Goal: Check status: Check status

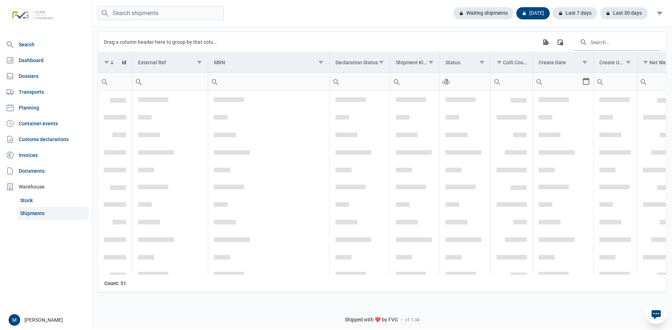
scroll to position [670, 0]
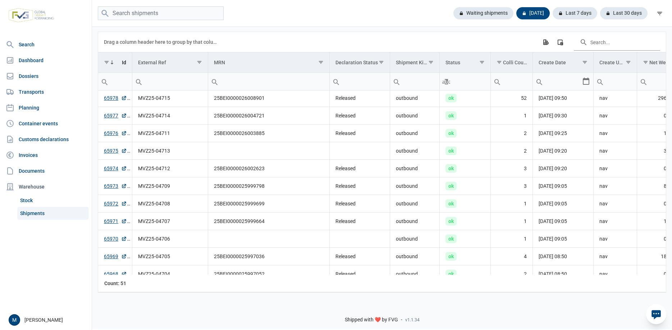
click at [41, 212] on link "Shipments" at bounding box center [53, 213] width 72 height 13
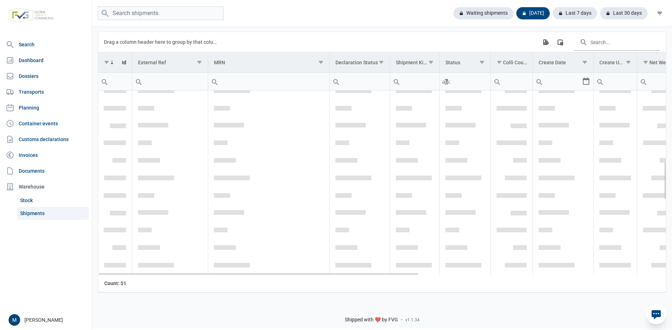
scroll to position [282, 0]
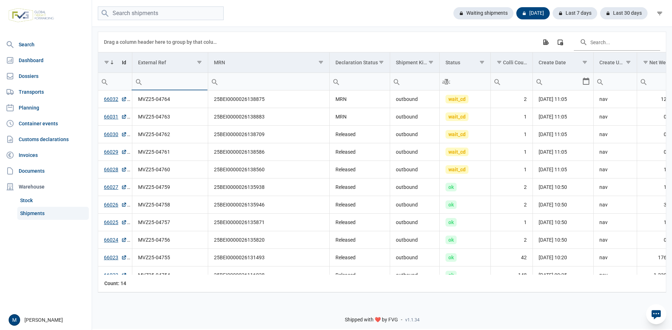
click at [177, 85] on input "Filter cell" at bounding box center [169, 81] width 75 height 17
type input "2500"
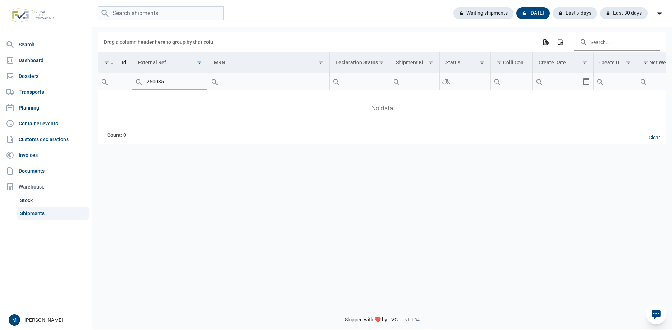
type input "2500352"
type input "2500-352"
type input "250352"
click at [573, 14] on div "Last 7 days" at bounding box center [572, 13] width 50 height 12
click at [517, 249] on div "Data grid with 0 rows and 18 columns Drag a column header here to group by that…" at bounding box center [382, 162] width 580 height 273
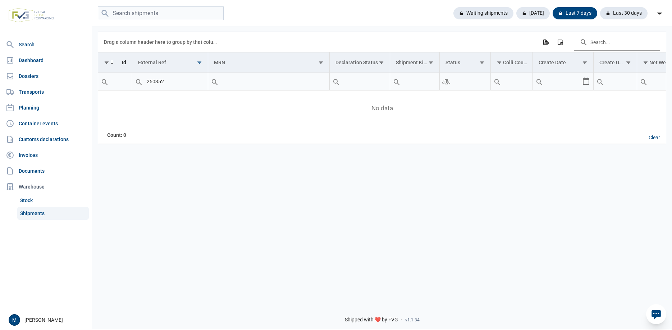
click at [153, 84] on input "250352" at bounding box center [169, 81] width 75 height 17
type input "25.0352"
type input "25.00352"
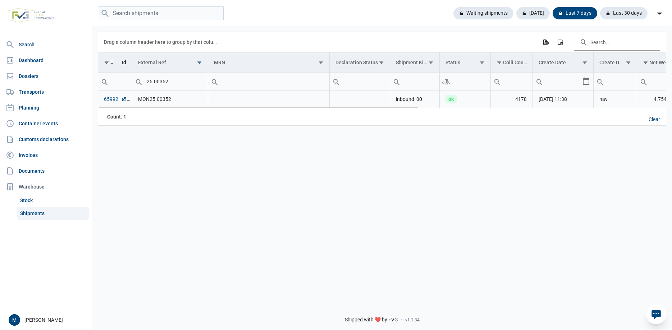
click at [111, 100] on link "65992" at bounding box center [115, 99] width 23 height 7
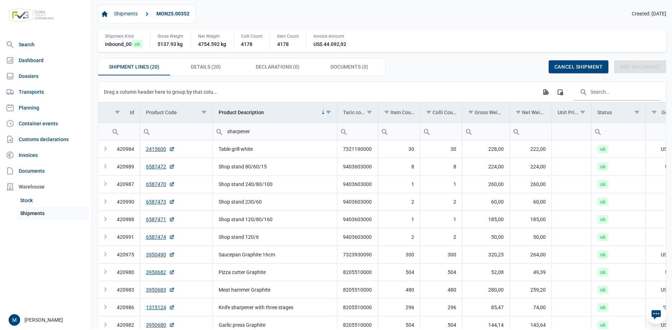
click at [29, 214] on link "Shipments" at bounding box center [53, 213] width 72 height 13
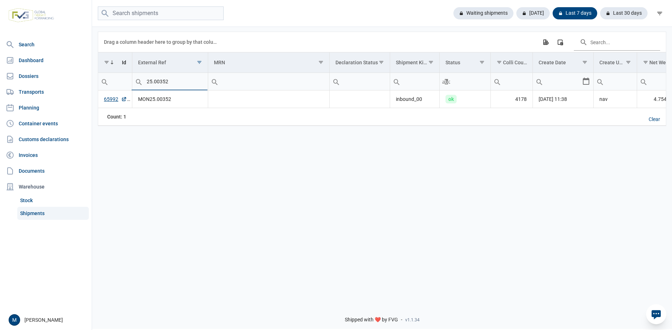
drag, startPoint x: 178, startPoint y: 87, endPoint x: 54, endPoint y: 71, distance: 125.0
click at [132, 73] on input "25.00352" at bounding box center [169, 81] width 75 height 17
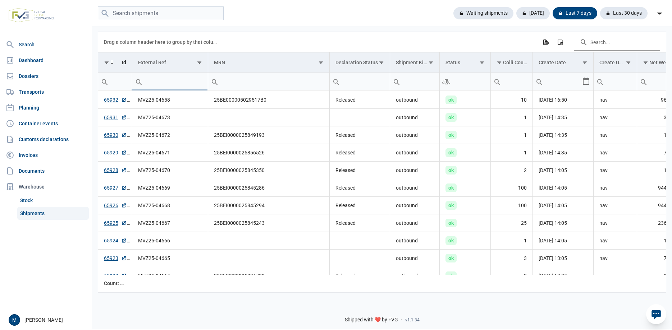
click at [125, 82] on input "Filter cell" at bounding box center [115, 81] width 34 height 17
type input "66018"
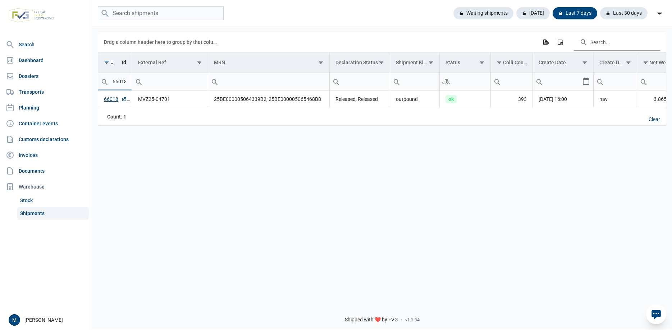
scroll to position [0, 0]
type input "66018"
click at [110, 98] on link "66018" at bounding box center [115, 99] width 23 height 7
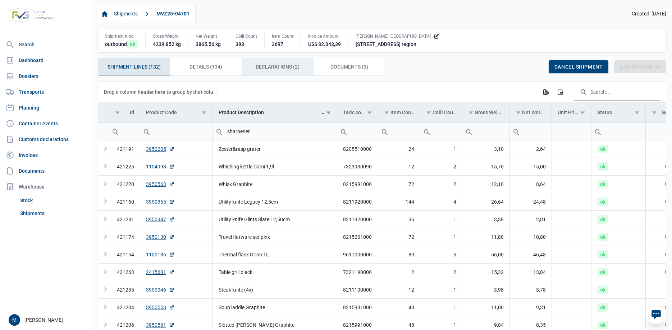
click at [280, 68] on span "Declarations (2) Declarations (2)" at bounding box center [278, 67] width 44 height 9
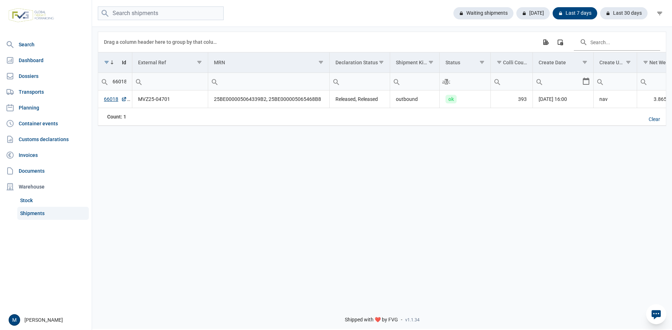
scroll to position [0, 0]
click at [121, 81] on input "66018" at bounding box center [115, 81] width 34 height 17
drag, startPoint x: 0, startPoint y: 0, endPoint x: 126, endPoint y: 86, distance: 152.4
click at [121, 81] on input "66018" at bounding box center [115, 81] width 34 height 17
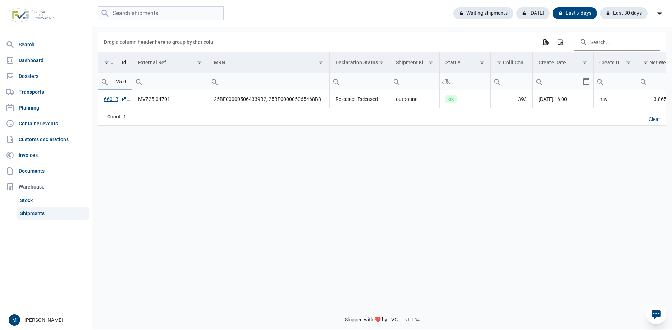
type input "25.00"
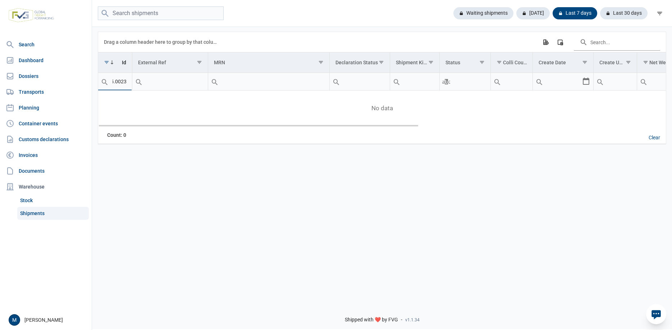
type input "25.00235"
click at [532, 14] on div "[DATE]" at bounding box center [529, 13] width 39 height 12
click at [116, 82] on input "25.00235" at bounding box center [115, 81] width 34 height 17
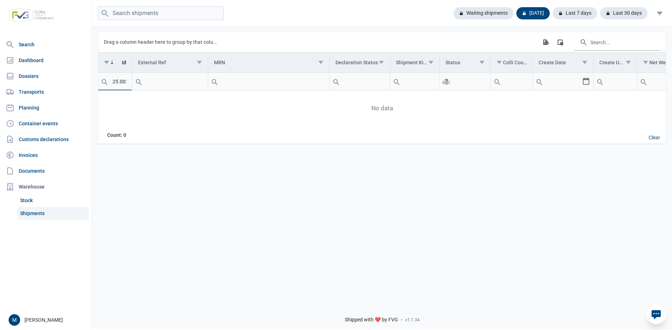
click at [124, 83] on input "25.00235" at bounding box center [115, 81] width 34 height 17
type input "5"
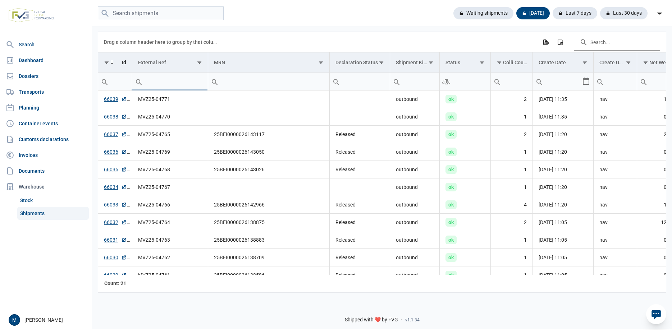
click at [183, 85] on input "Filter cell" at bounding box center [169, 81] width 75 height 17
type input "25.00352"
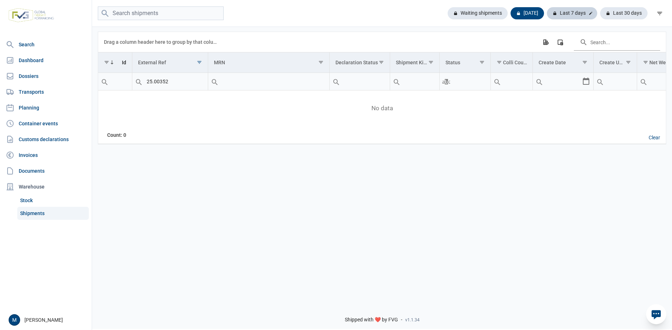
click at [571, 13] on div "Last 7 days" at bounding box center [572, 13] width 50 height 12
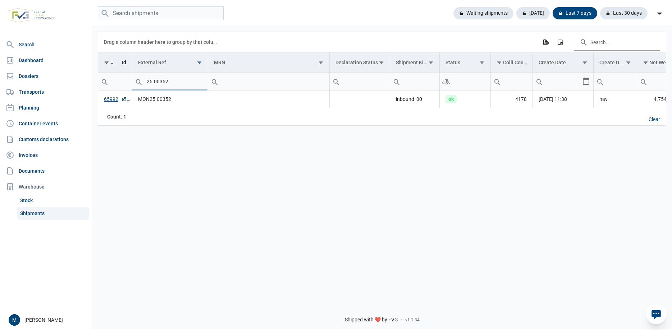
click at [183, 82] on input "25.00352" at bounding box center [169, 81] width 75 height 17
drag, startPoint x: 175, startPoint y: 83, endPoint x: 116, endPoint y: 83, distance: 58.2
click at [132, 83] on input "25.00352" at bounding box center [169, 81] width 75 height 17
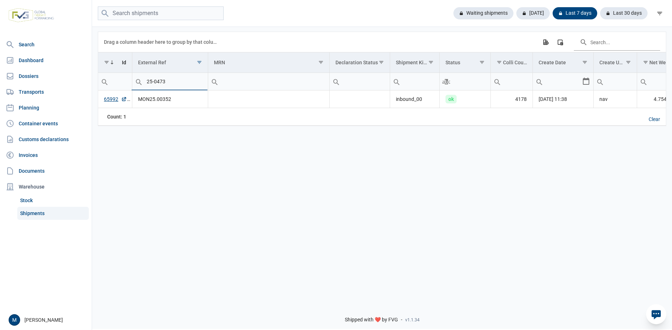
type input "25-04730"
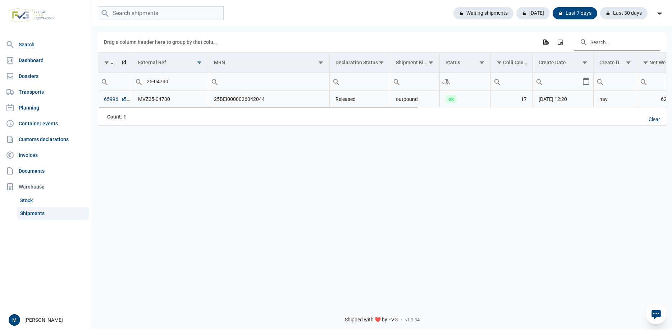
click at [110, 99] on link "65996" at bounding box center [115, 99] width 23 height 7
click at [192, 86] on input "25-04730" at bounding box center [169, 81] width 75 height 17
type input "25.00"
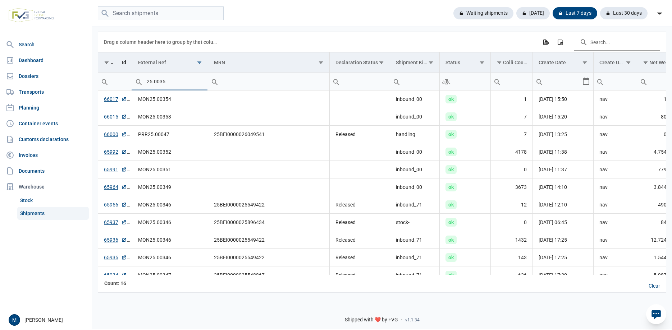
type input "25.00352"
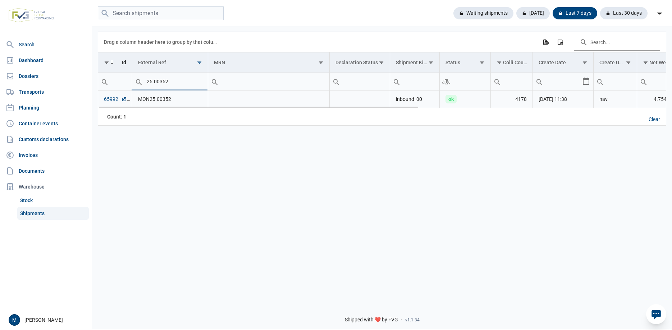
click at [111, 101] on link "65992" at bounding box center [115, 99] width 23 height 7
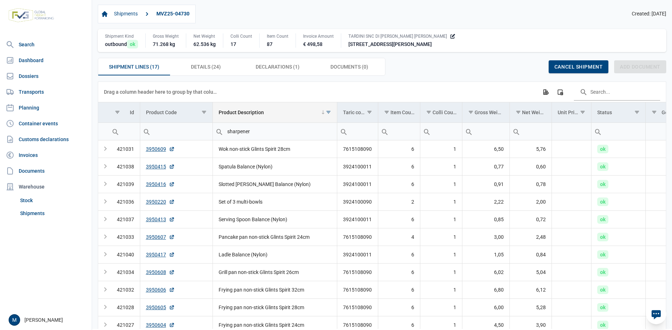
click at [270, 117] on td "Product Description" at bounding box center [274, 112] width 124 height 20
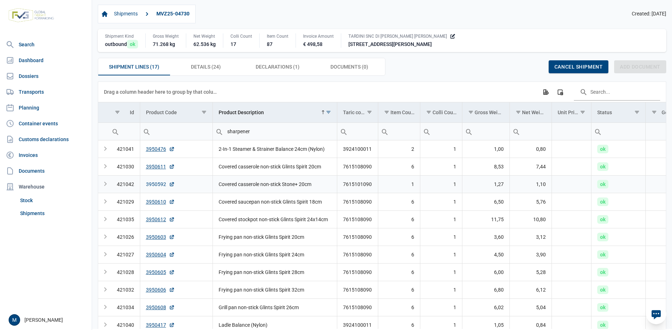
click at [155, 184] on link "3950592" at bounding box center [160, 184] width 29 height 7
